Goal: Find specific page/section: Find specific page/section

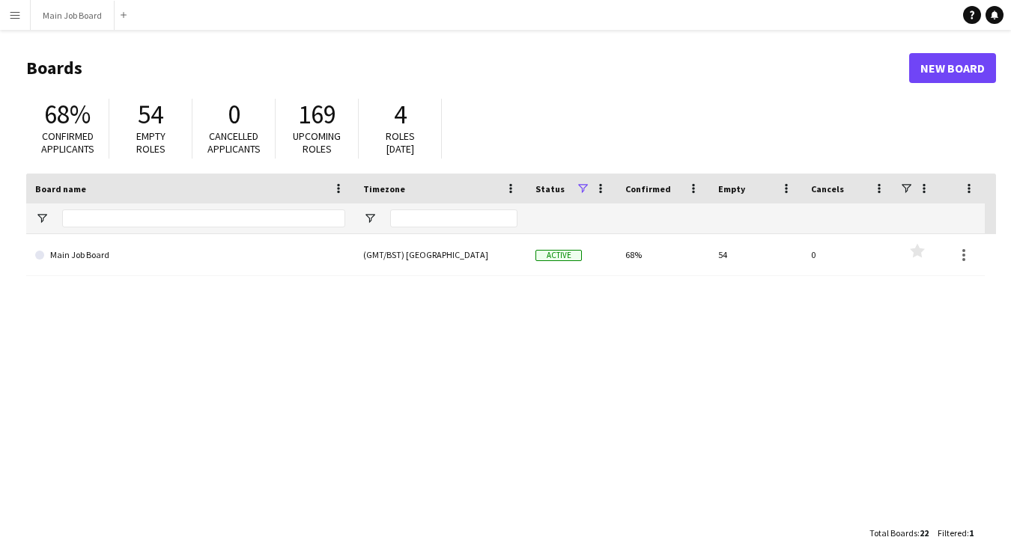
click at [16, 14] on app-icon "Menu" at bounding box center [15, 15] width 12 height 12
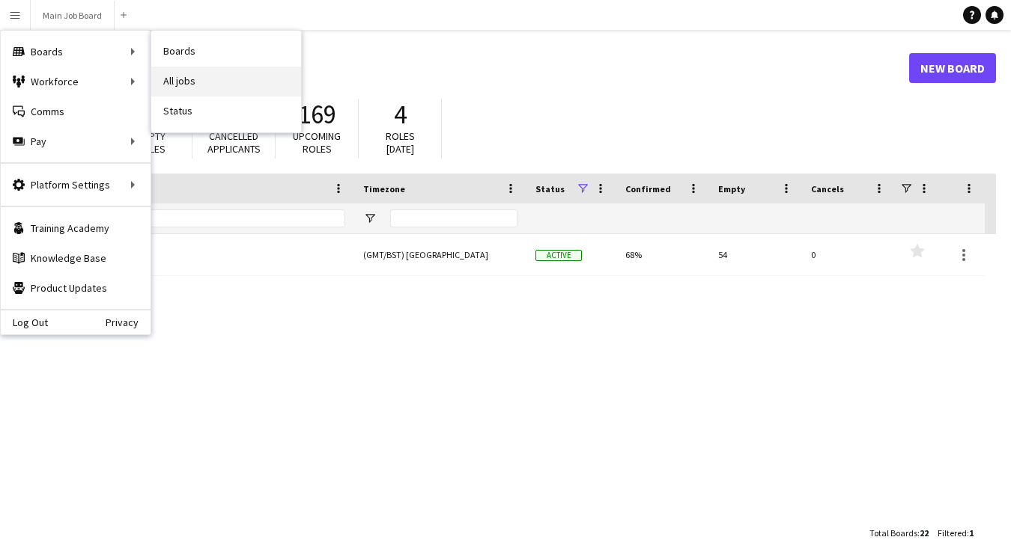
click at [218, 85] on link "All jobs" at bounding box center [226, 82] width 150 height 30
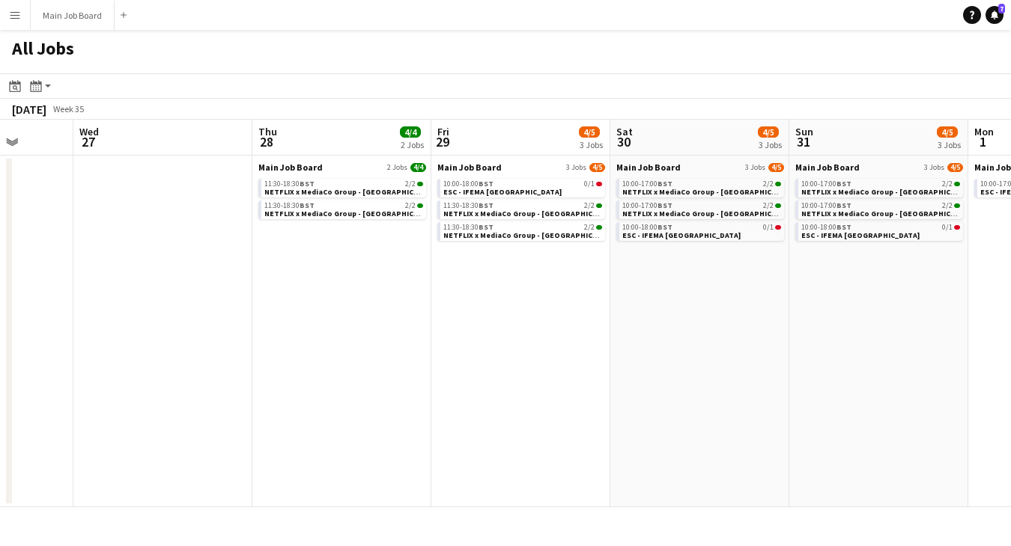
scroll to position [0, 520]
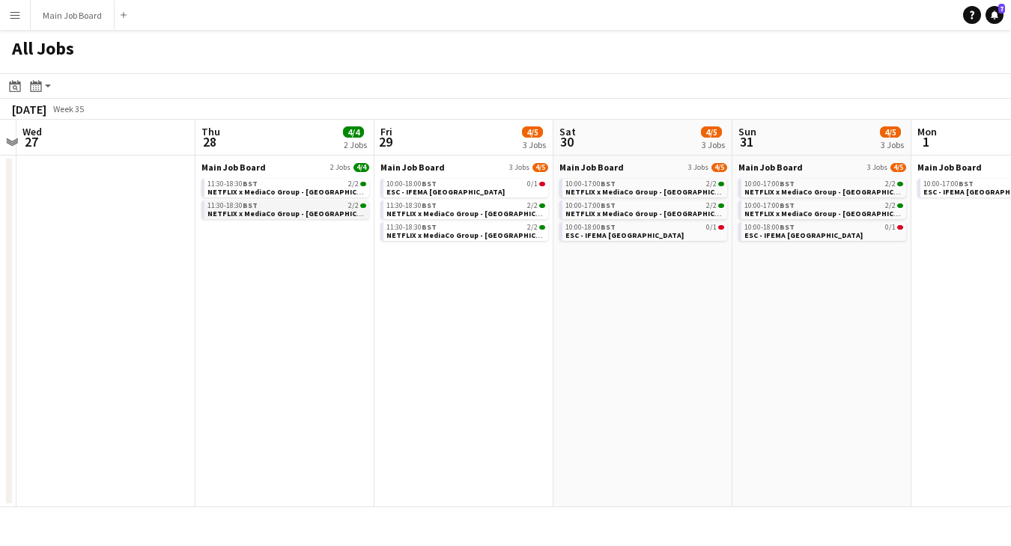
click at [253, 213] on span "NETFLIX x MediaCo Group - [GEOGRAPHIC_DATA]" at bounding box center [294, 214] width 174 height 10
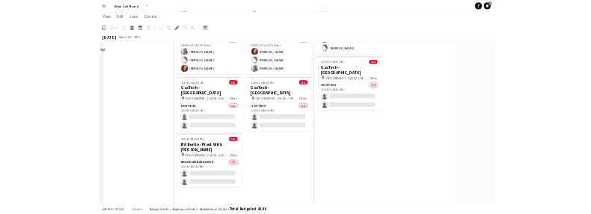
scroll to position [548, 0]
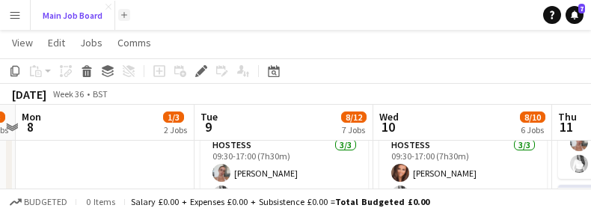
click at [112, 19] on button "Main Job Board Close" at bounding box center [73, 15] width 85 height 29
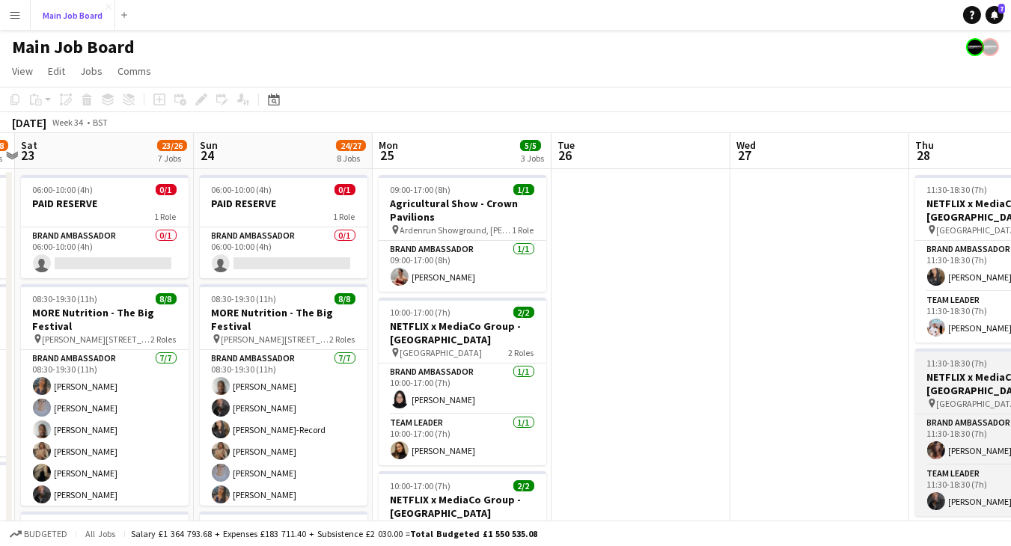
scroll to position [0, 415]
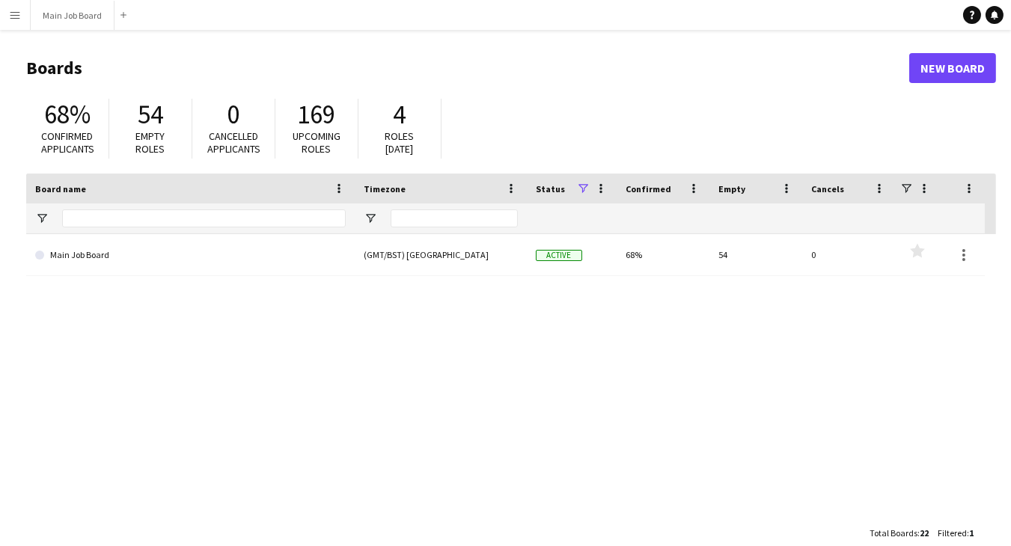
click at [17, 13] on app-icon "Menu" at bounding box center [15, 15] width 12 height 12
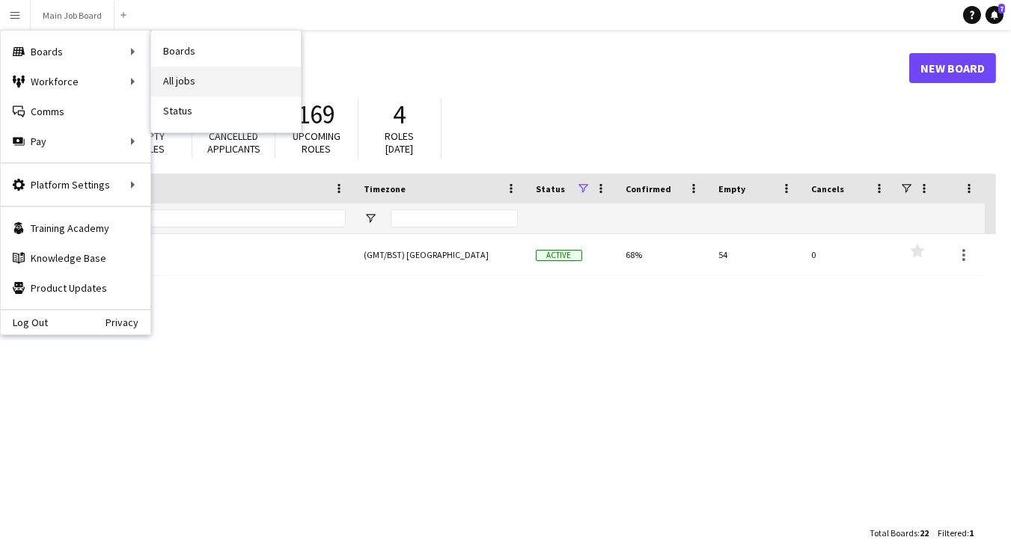
click at [193, 67] on link "All jobs" at bounding box center [226, 82] width 150 height 30
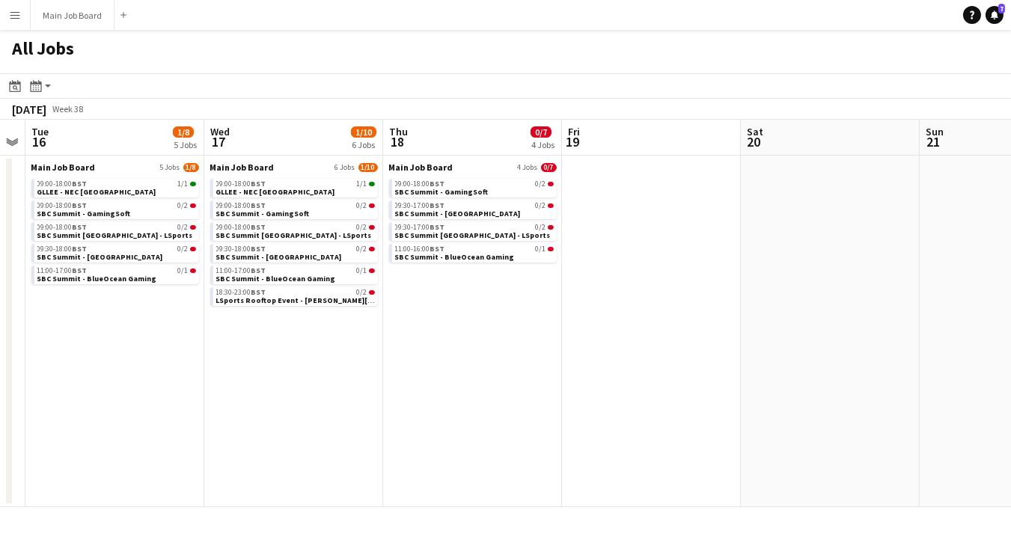
scroll to position [0, 507]
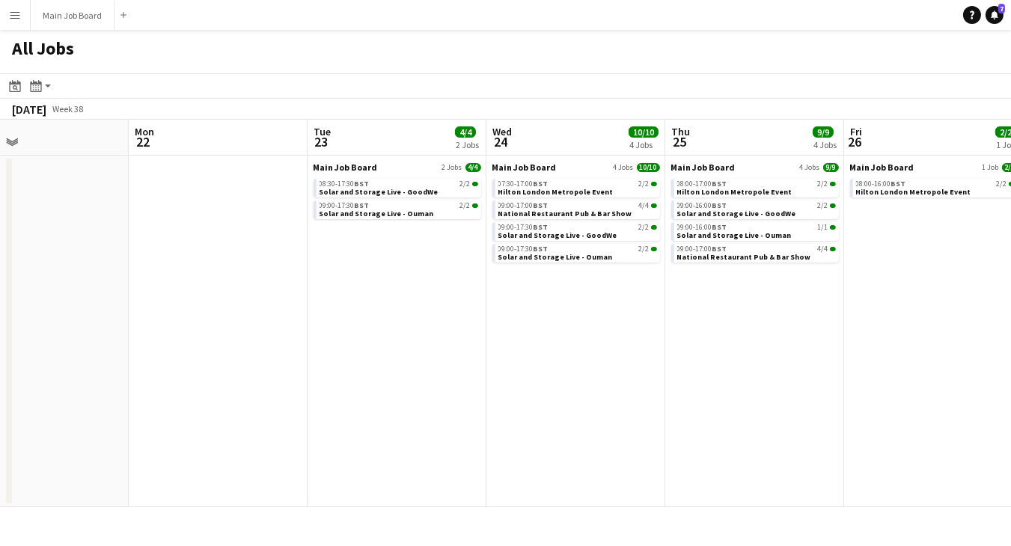
scroll to position [0, 609]
